Goal: Find contact information: Find contact information

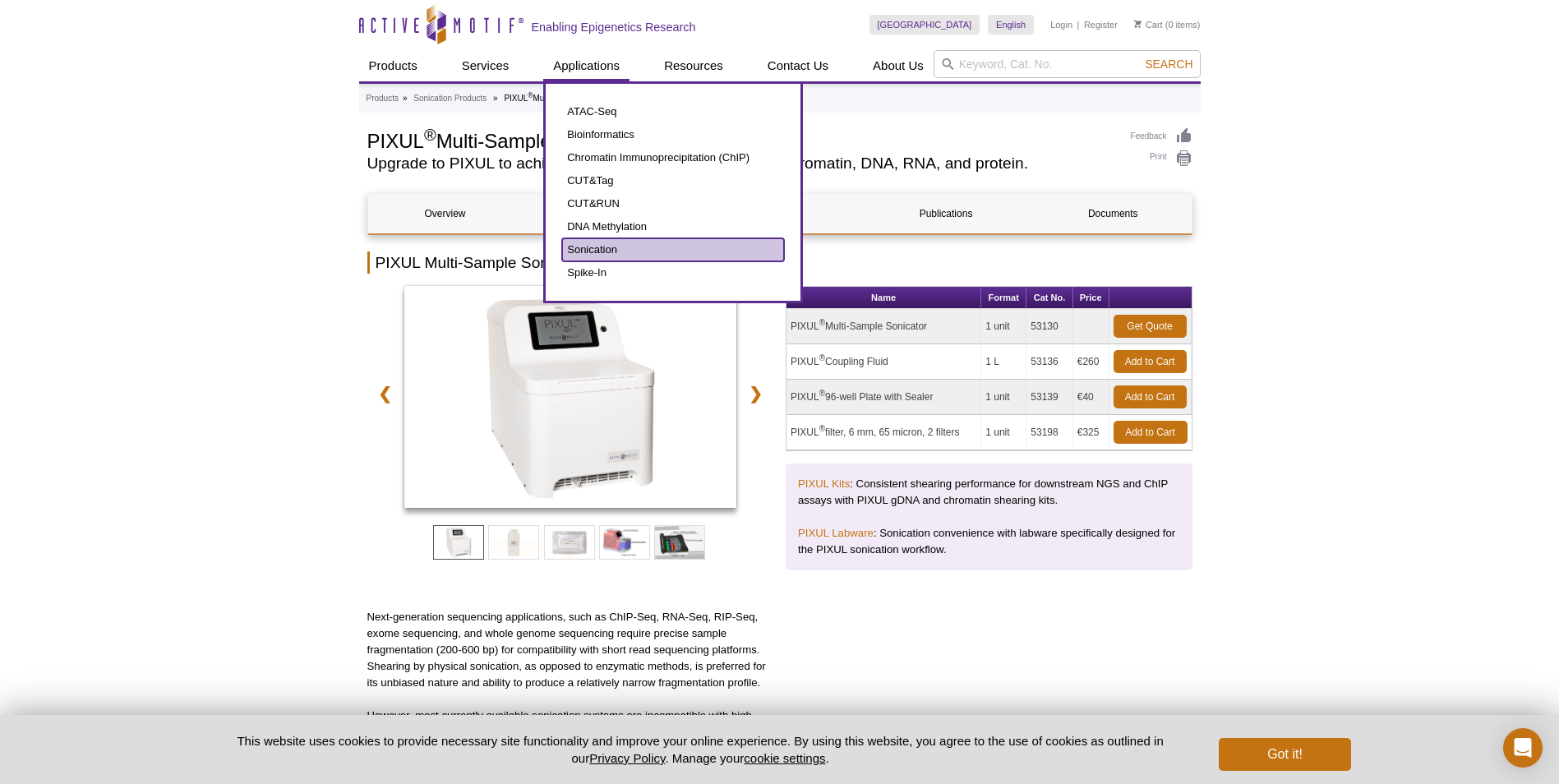
click at [608, 255] on link "Sonication" at bounding box center [673, 250] width 222 height 23
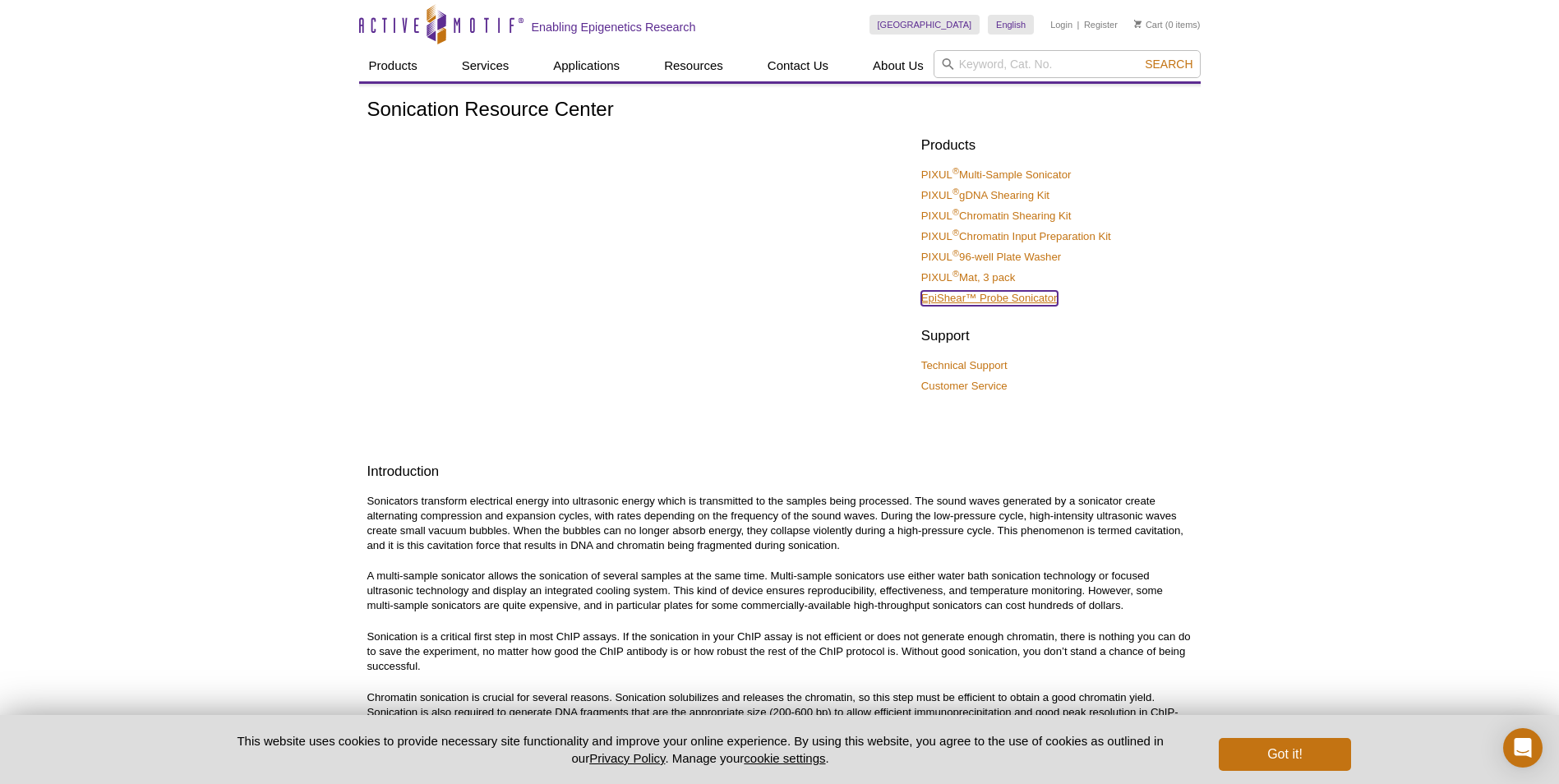
click at [1030, 297] on link "EpiShear™ Probe Sonicator" at bounding box center [989, 298] width 137 height 15
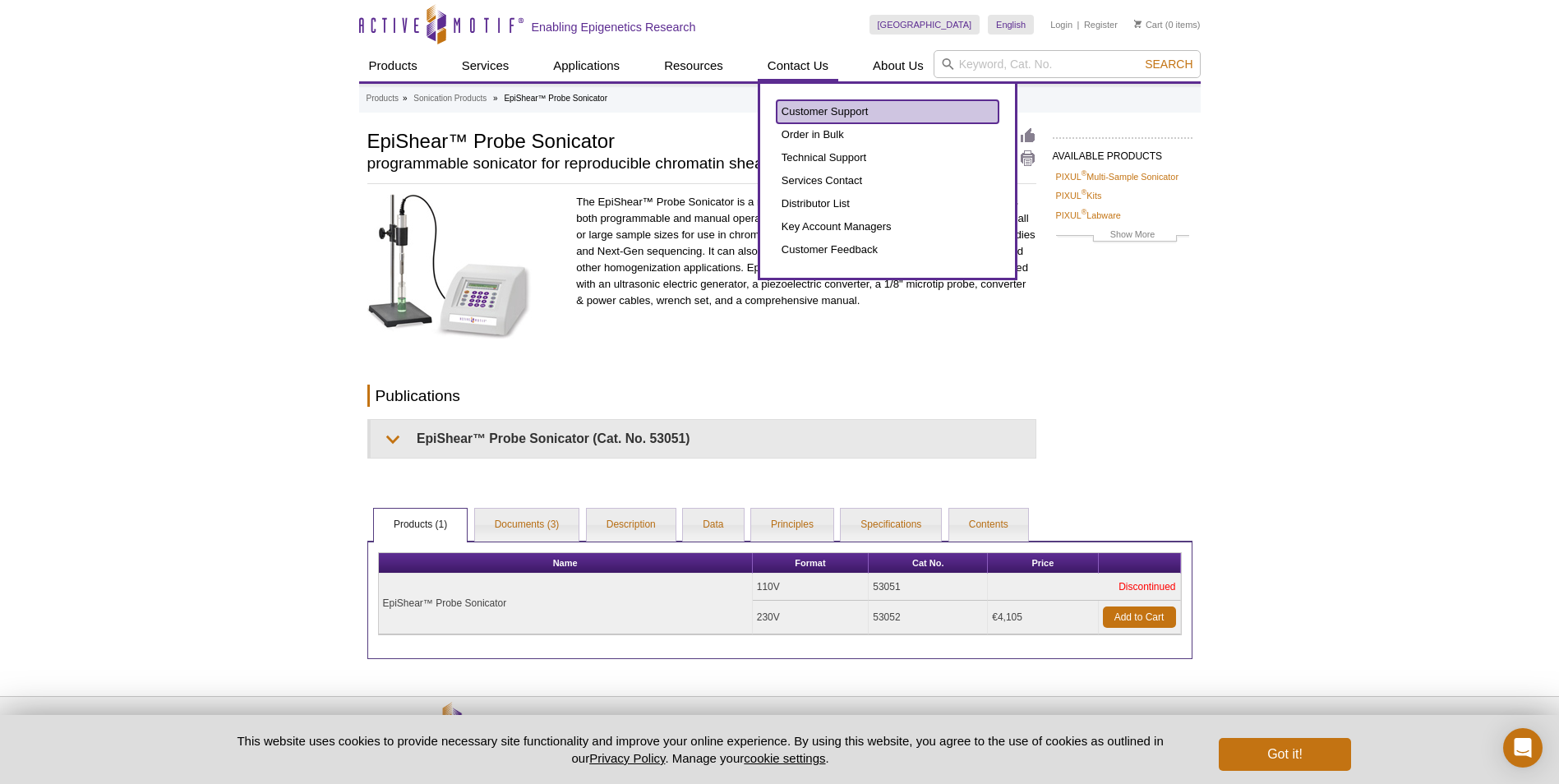
click at [833, 114] on link "Customer Support" at bounding box center [888, 111] width 222 height 23
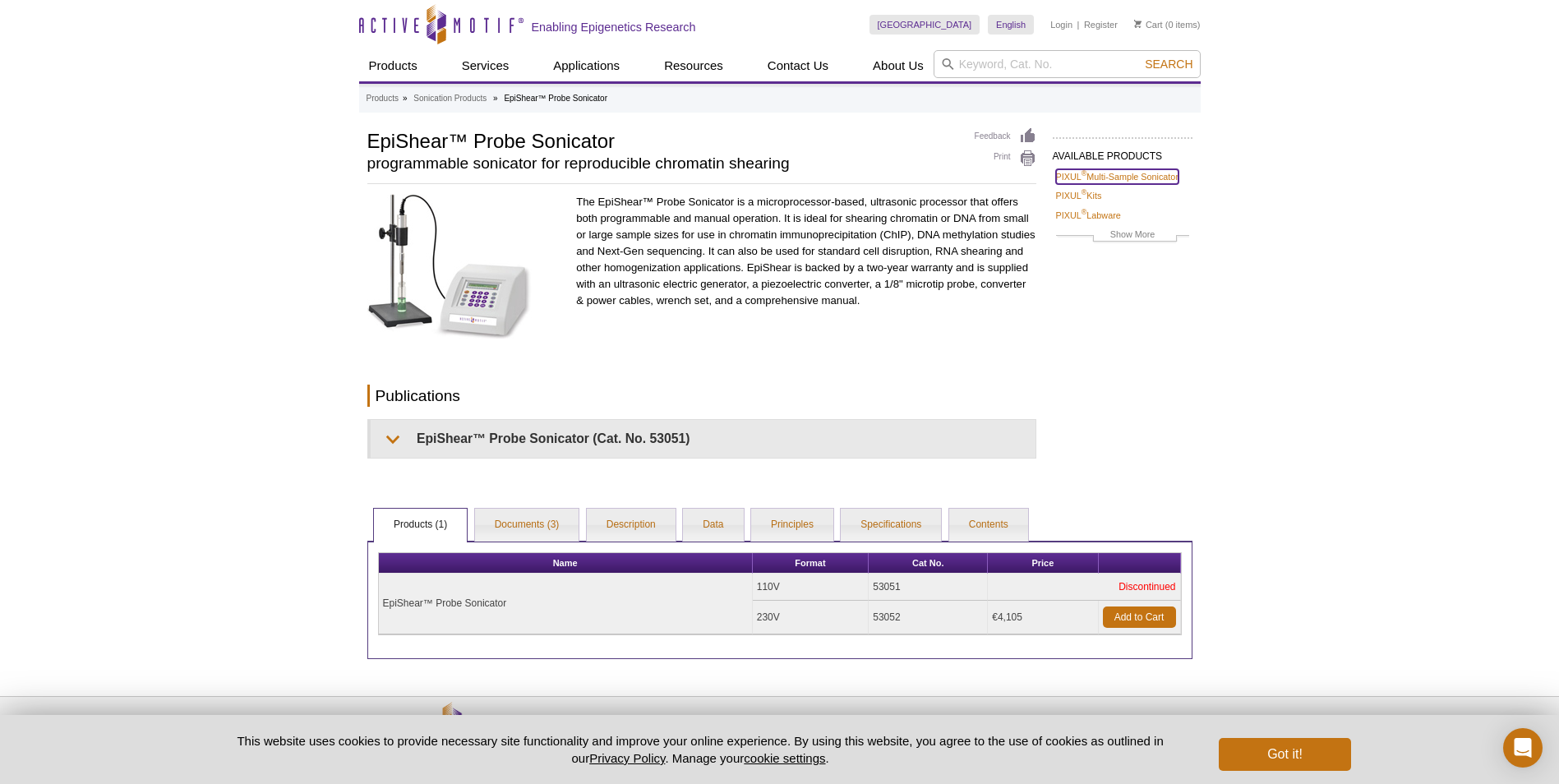
drag, startPoint x: 833, startPoint y: 114, endPoint x: 1400, endPoint y: 221, distance: 577.0
click at [1143, 182] on link "PIXUL ® Multi-Sample Sonicator" at bounding box center [1116, 176] width 122 height 15
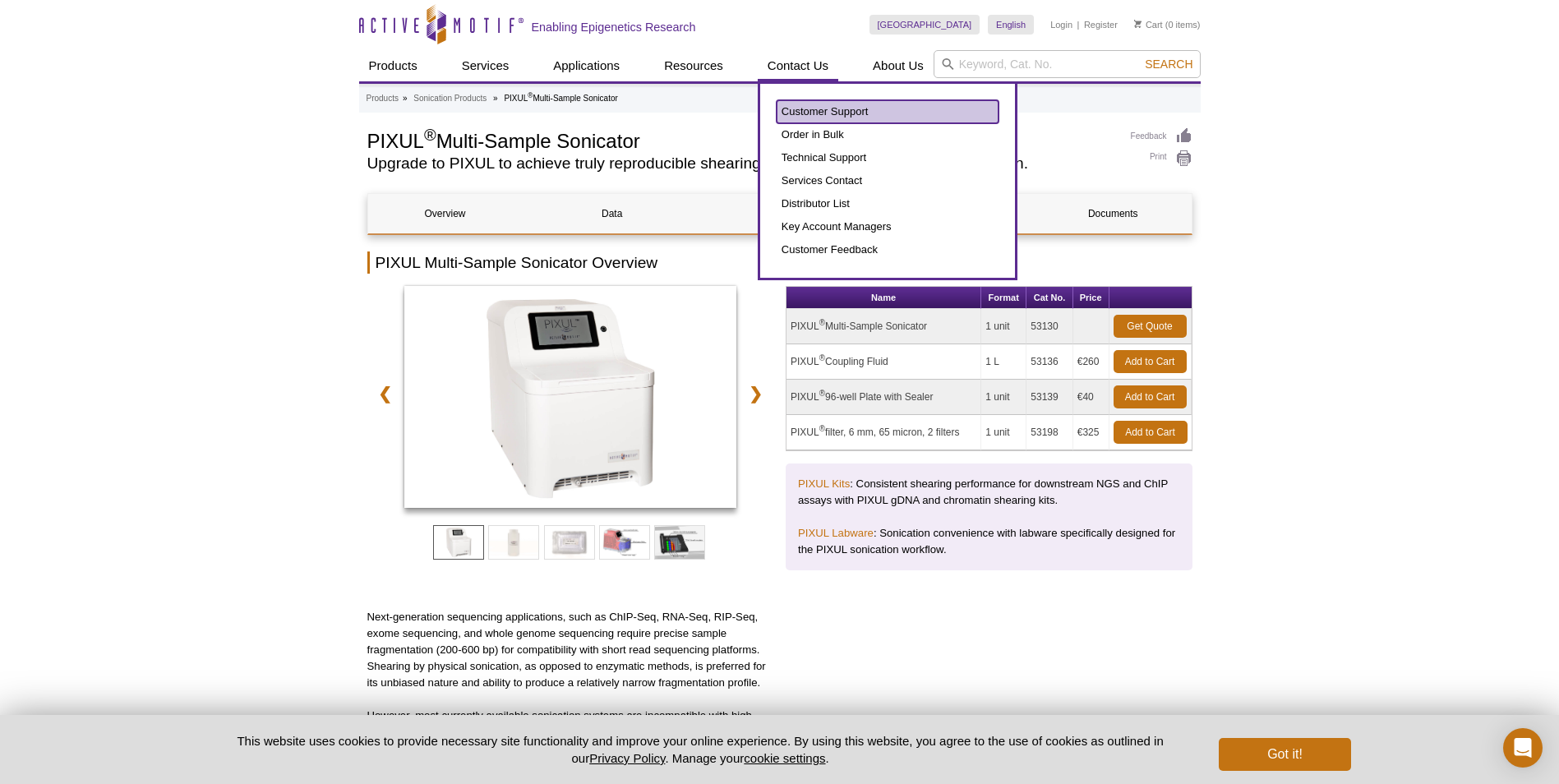
click at [834, 118] on link "Customer Support" at bounding box center [888, 111] width 222 height 23
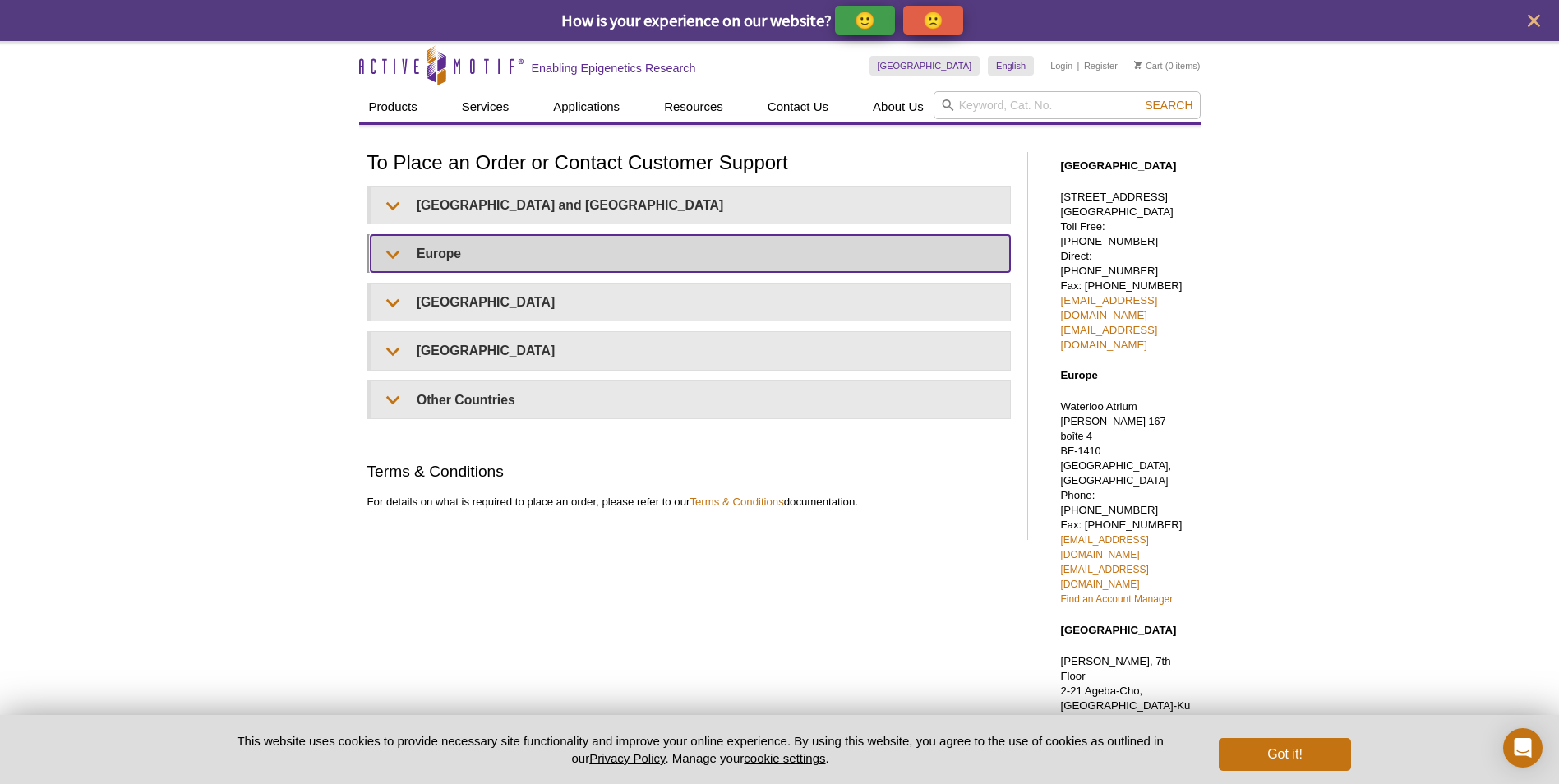
click at [479, 250] on summary "Europe" at bounding box center [690, 253] width 639 height 37
